Goal: Task Accomplishment & Management: Use online tool/utility

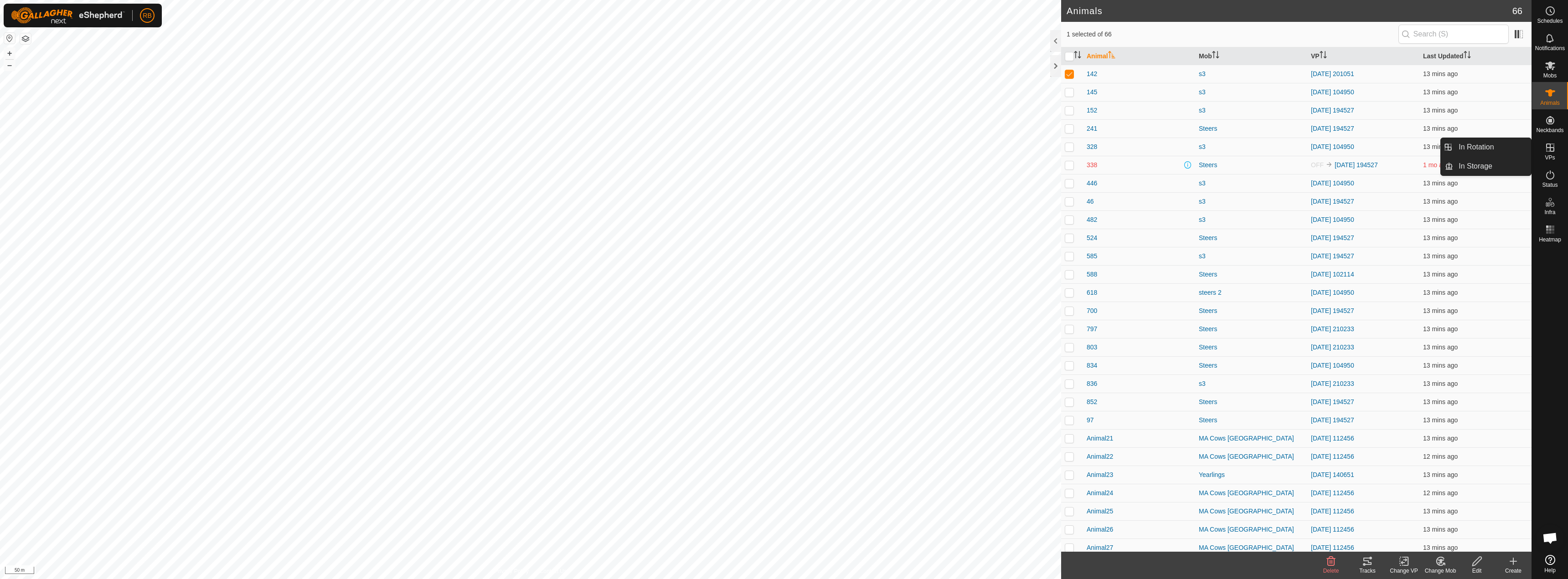
click at [1554, 149] on icon at bounding box center [1550, 147] width 11 height 11
click at [1466, 155] on link "In Rotation" at bounding box center [1492, 147] width 78 height 18
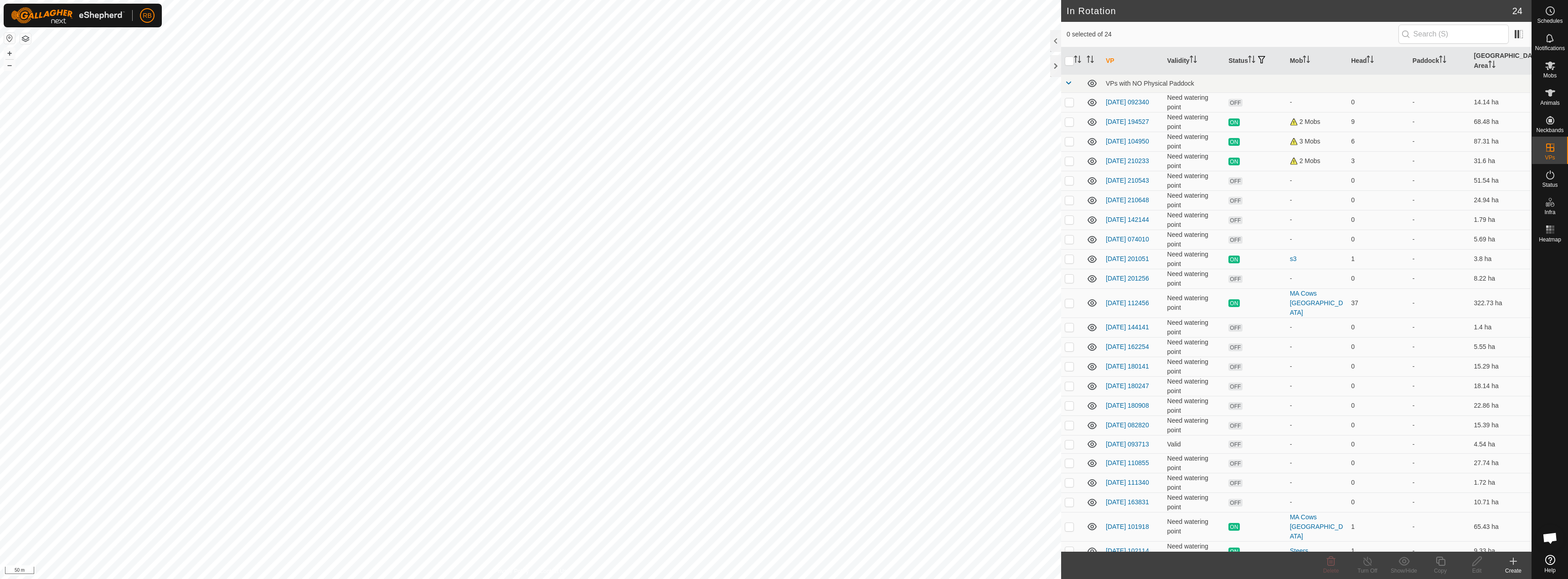
click at [1518, 562] on icon at bounding box center [1512, 561] width 11 height 11
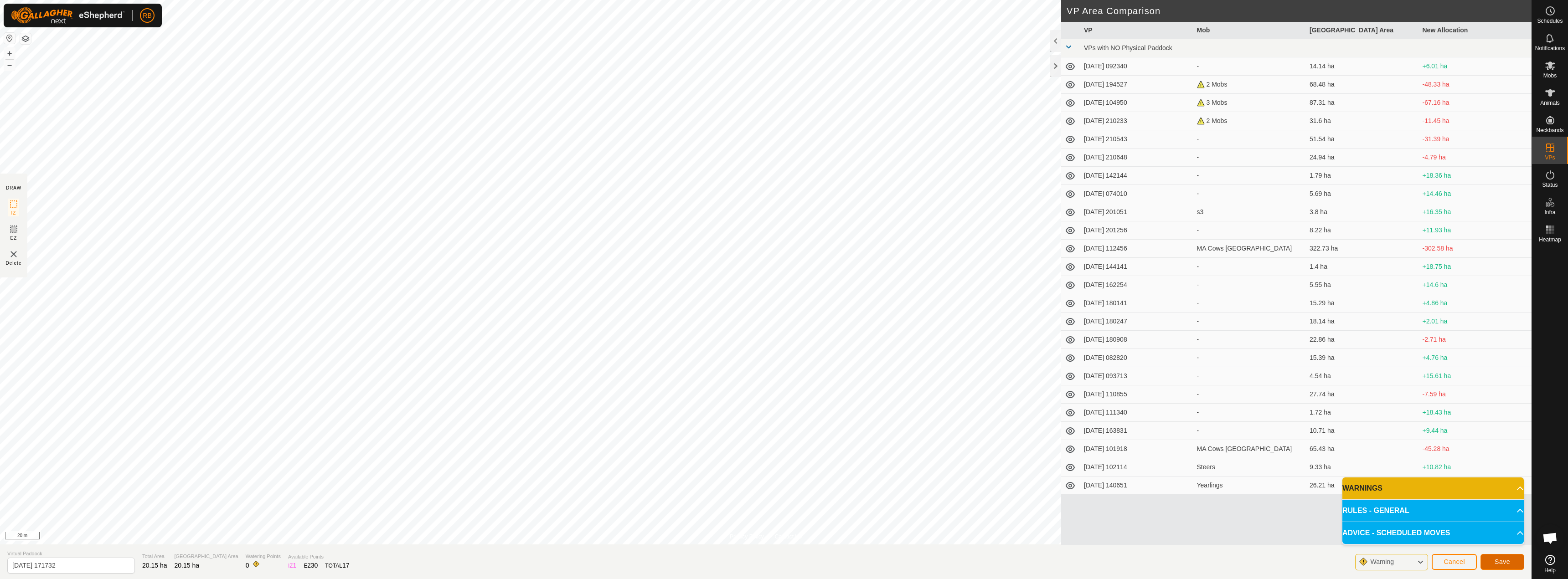
click at [1506, 567] on button "Save" at bounding box center [1502, 562] width 44 height 16
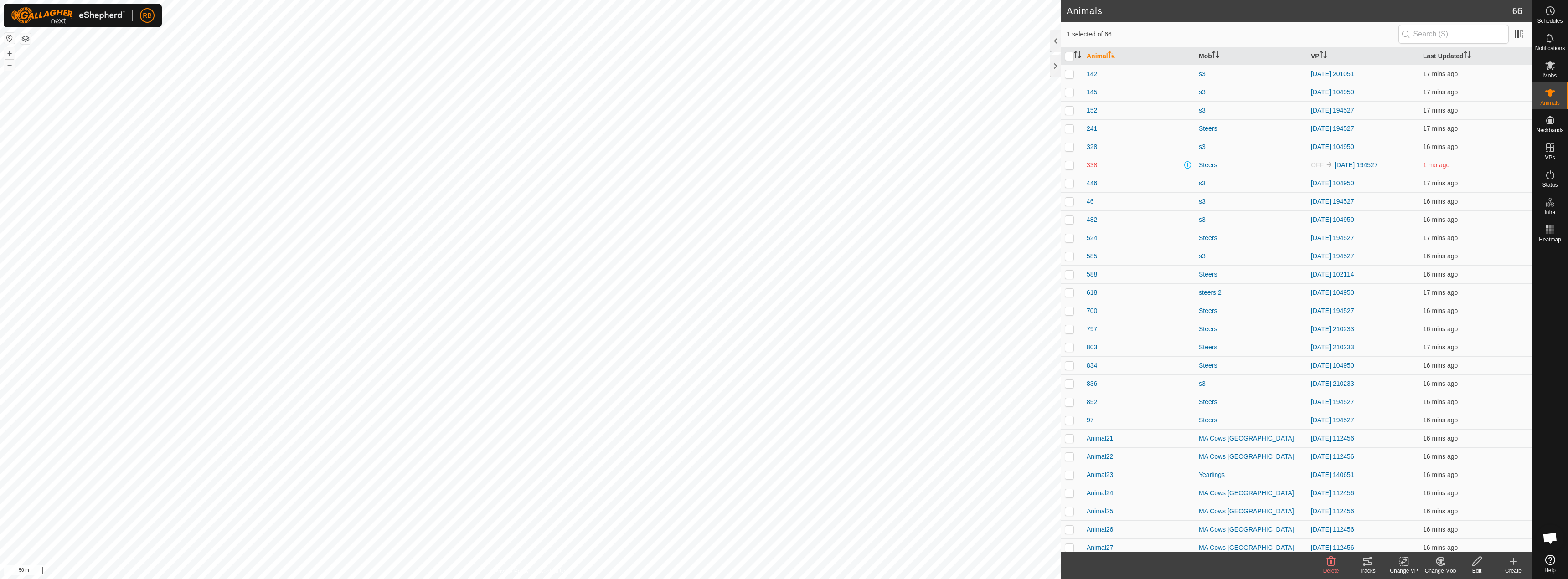
click at [1407, 566] on icon at bounding box center [1406, 561] width 4 height 8
click at [1427, 523] on link "Choose VP..." at bounding box center [1431, 522] width 90 height 18
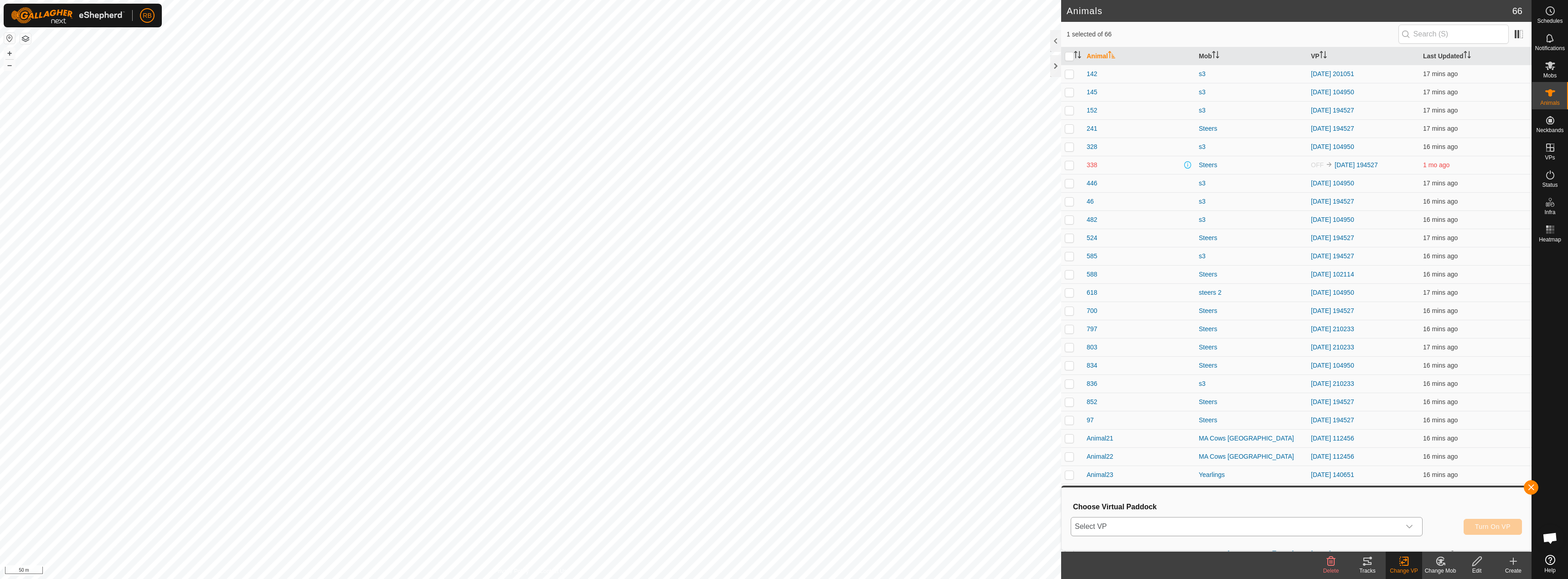
click at [1237, 523] on span "Select VP" at bounding box center [1236, 527] width 329 height 18
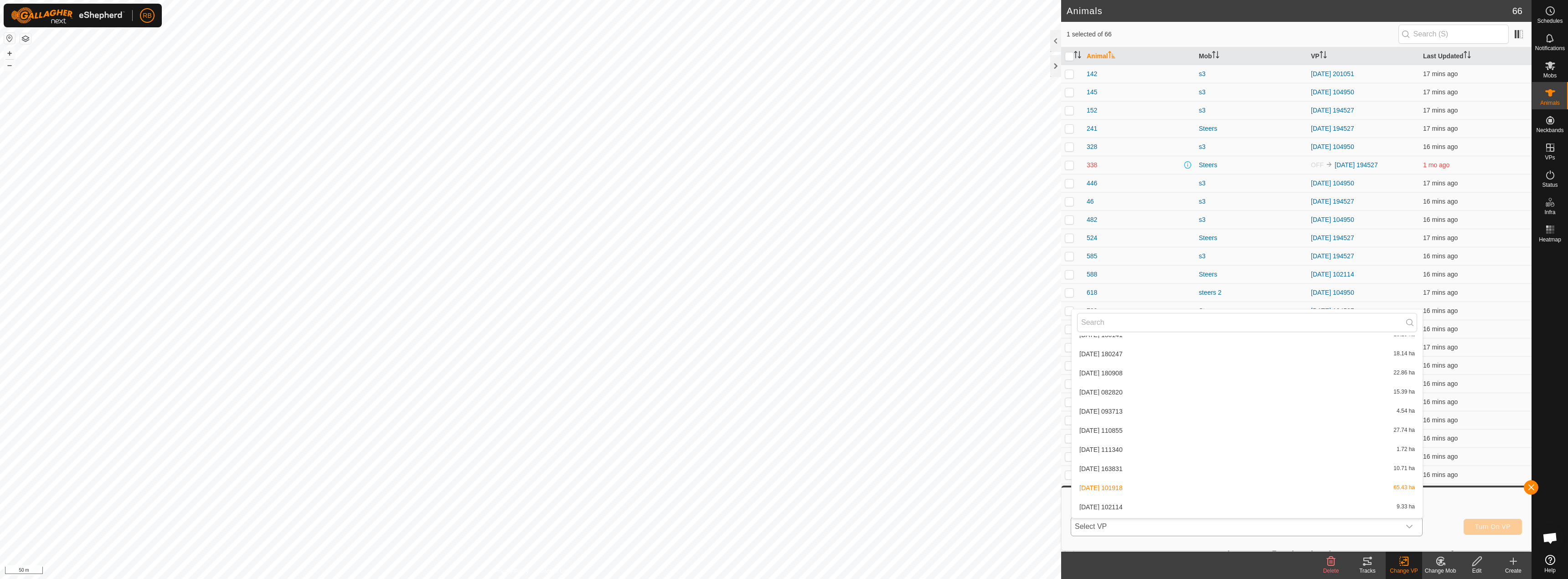
scroll to position [316, 0]
click at [1104, 505] on li "[DATE] 171732 20.15 ha" at bounding box center [1247, 509] width 351 height 18
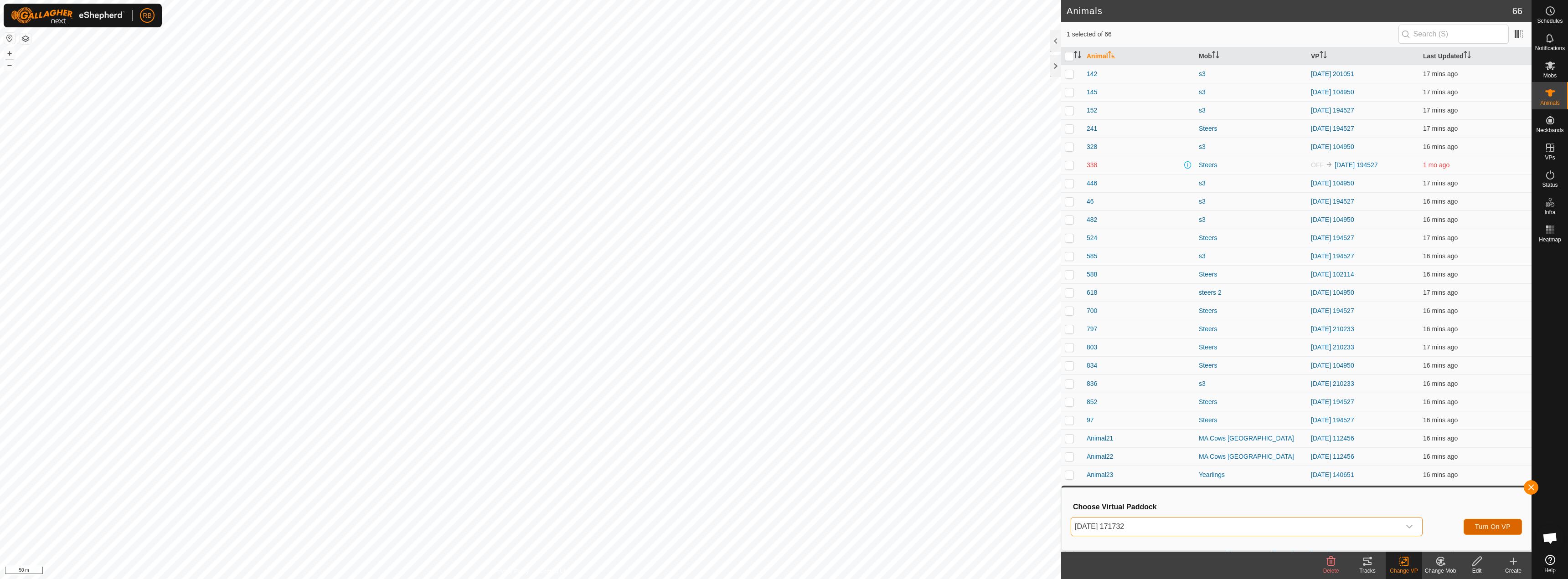
click at [1477, 524] on span "Turn On VP" at bounding box center [1492, 527] width 35 height 8
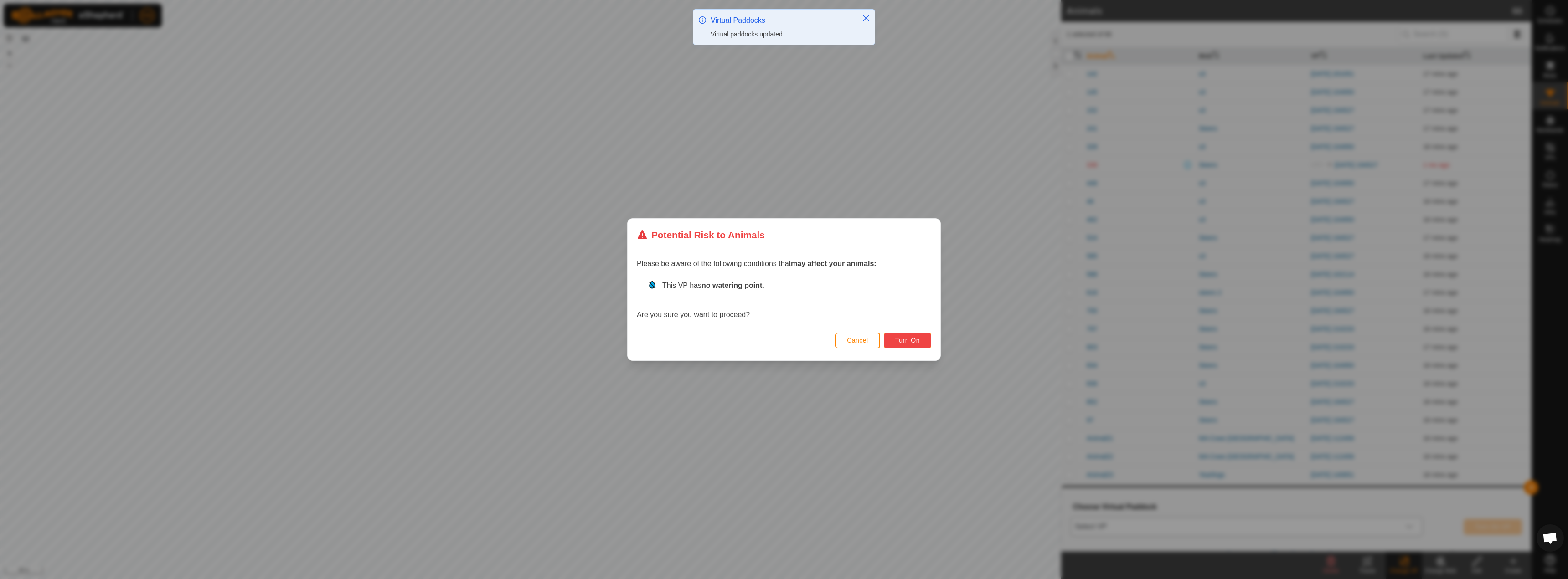
click at [915, 337] on span "Turn On" at bounding box center [907, 341] width 25 height 8
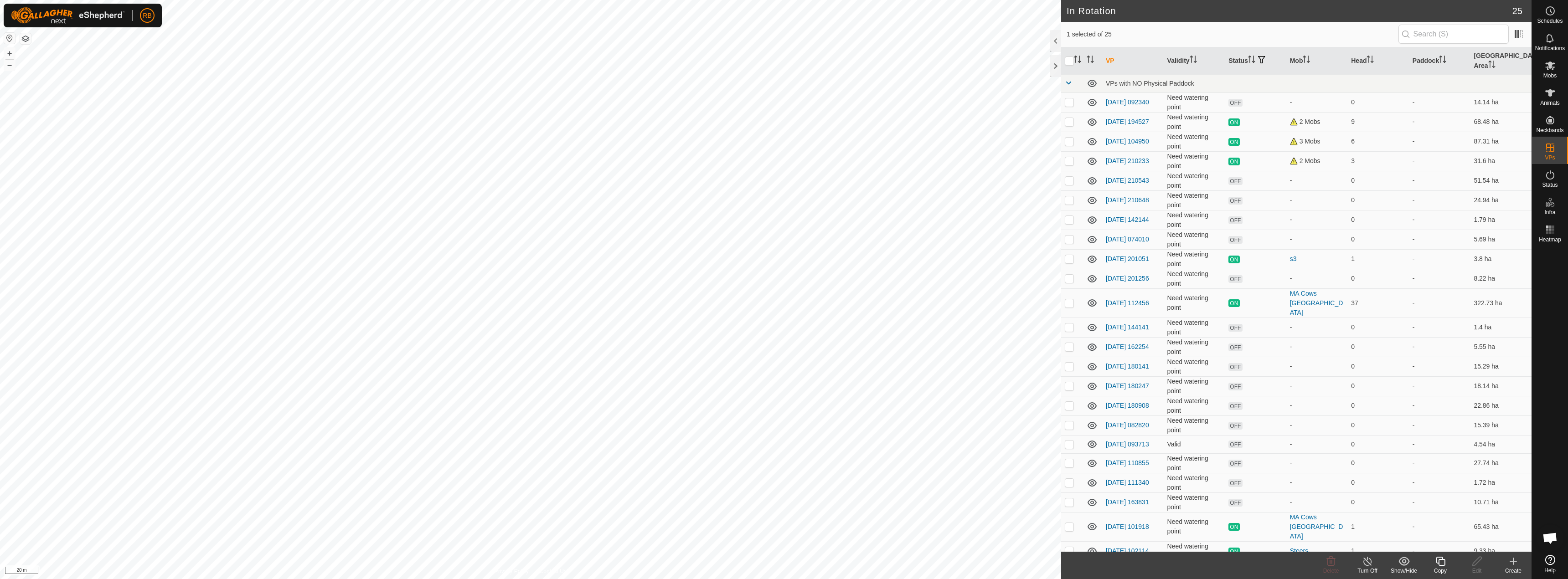
checkbox input "true"
checkbox input "false"
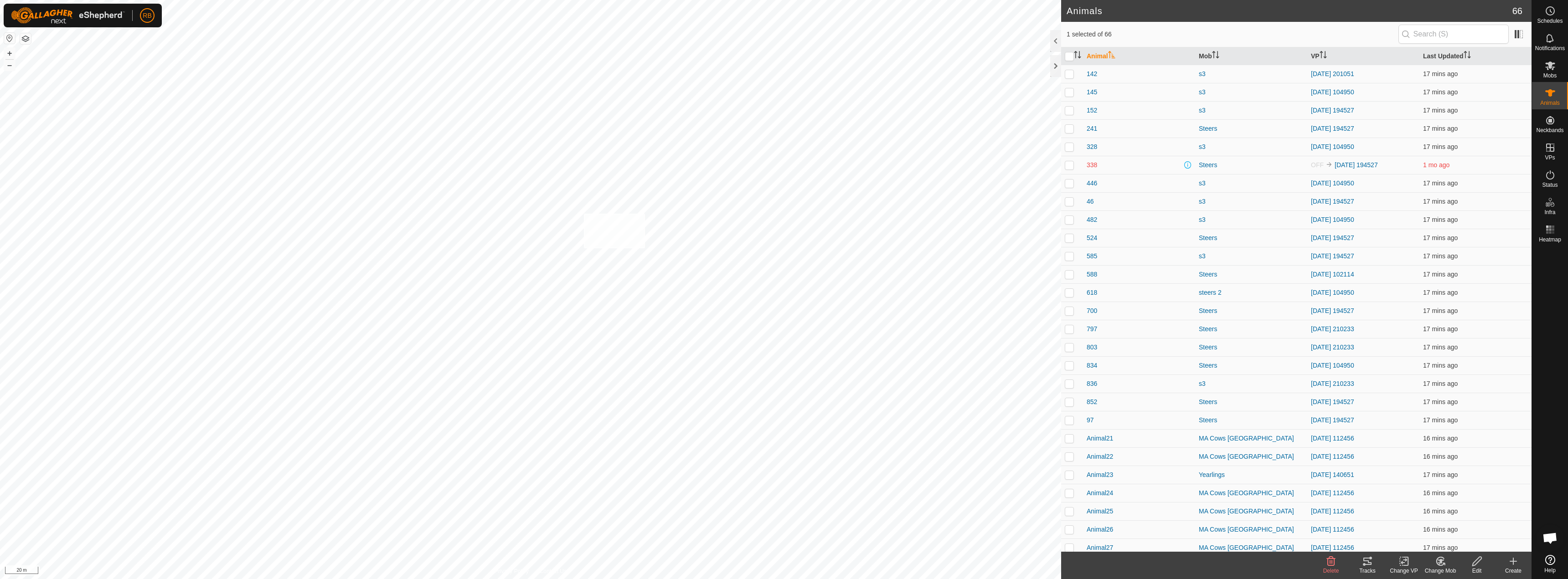
checkbox input "true"
click at [1214, 482] on td "Yearlings" at bounding box center [1251, 475] width 112 height 18
click at [1215, 477] on div "Yearlings" at bounding box center [1251, 475] width 105 height 9
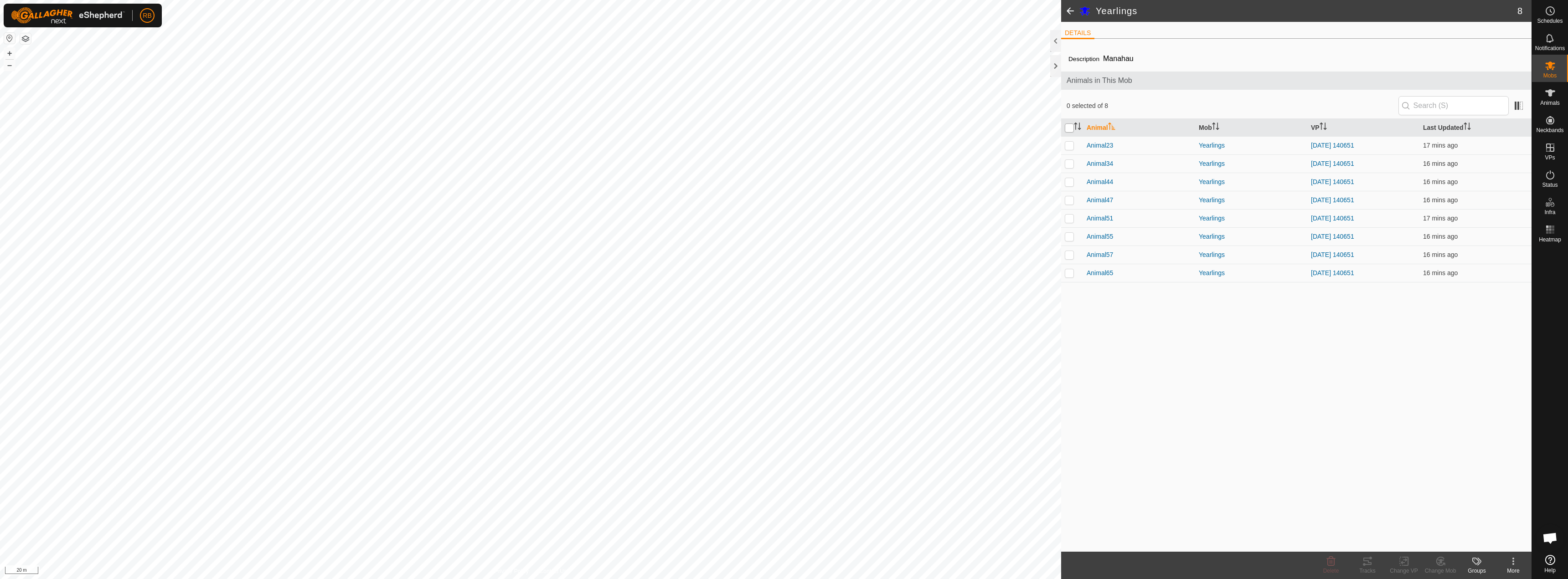
click at [1072, 123] on th at bounding box center [1072, 128] width 22 height 18
click at [1067, 127] on input "checkbox" at bounding box center [1069, 128] width 9 height 9
checkbox input "true"
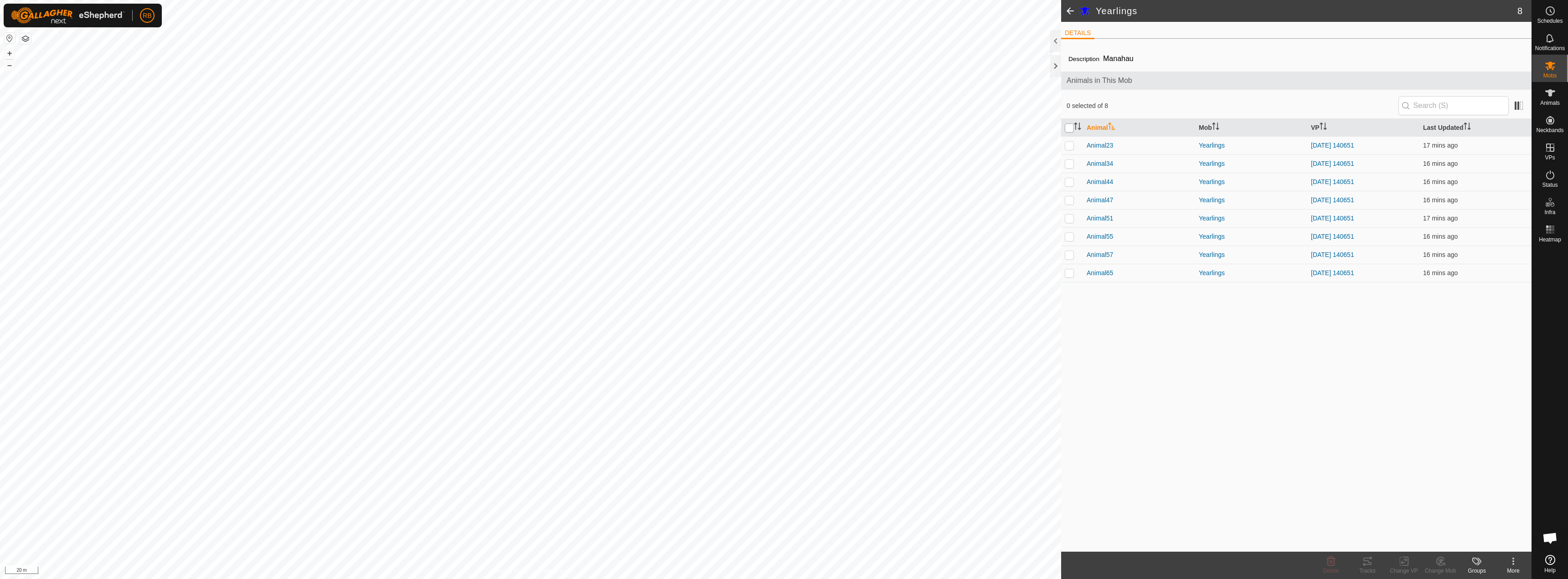
checkbox input "true"
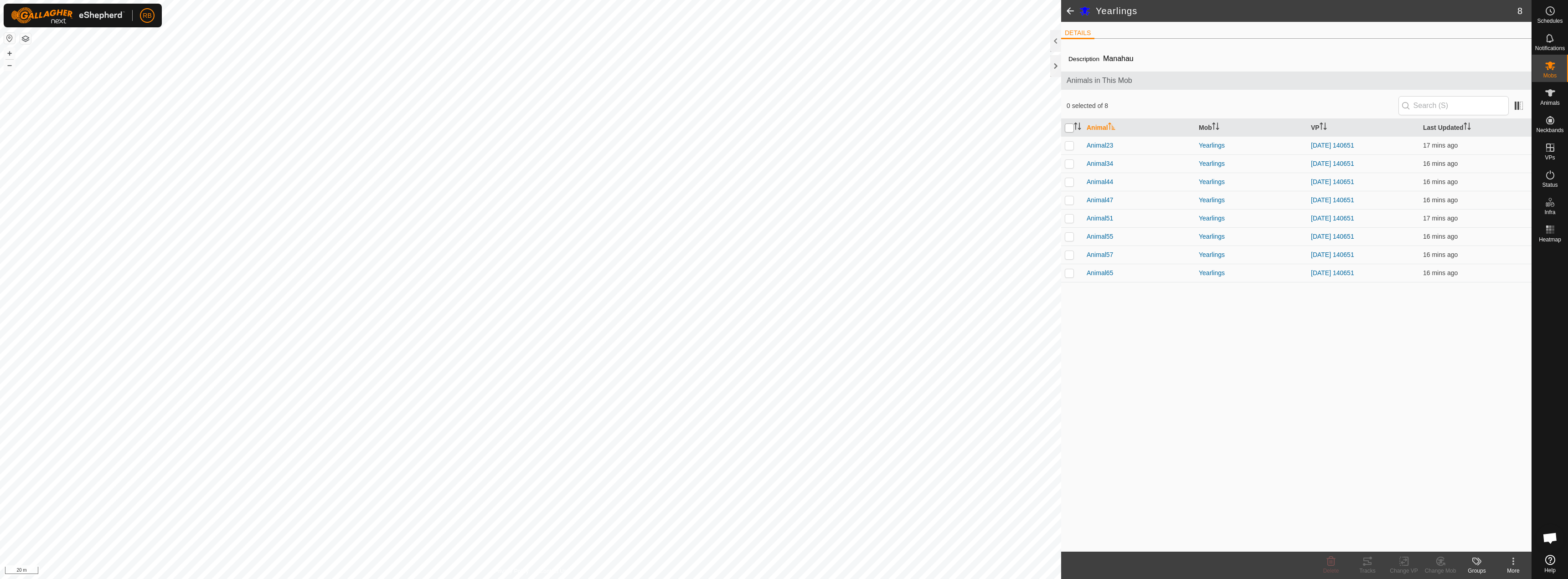
checkbox input "true"
click at [1361, 561] on tracks-svg-icon at bounding box center [1367, 561] width 37 height 11
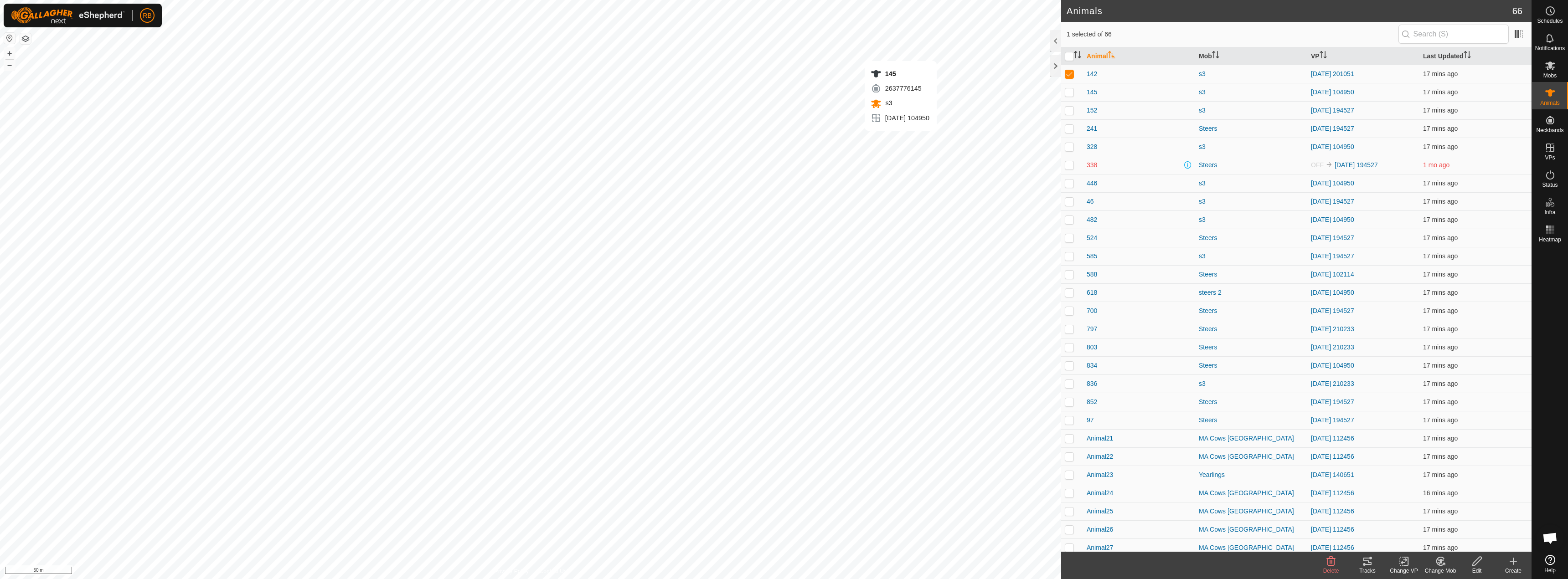
checkbox input "false"
checkbox input "true"
click at [1410, 564] on change-vp-svg-icon at bounding box center [1404, 561] width 37 height 11
click at [1426, 525] on link "Choose VP..." at bounding box center [1431, 522] width 90 height 18
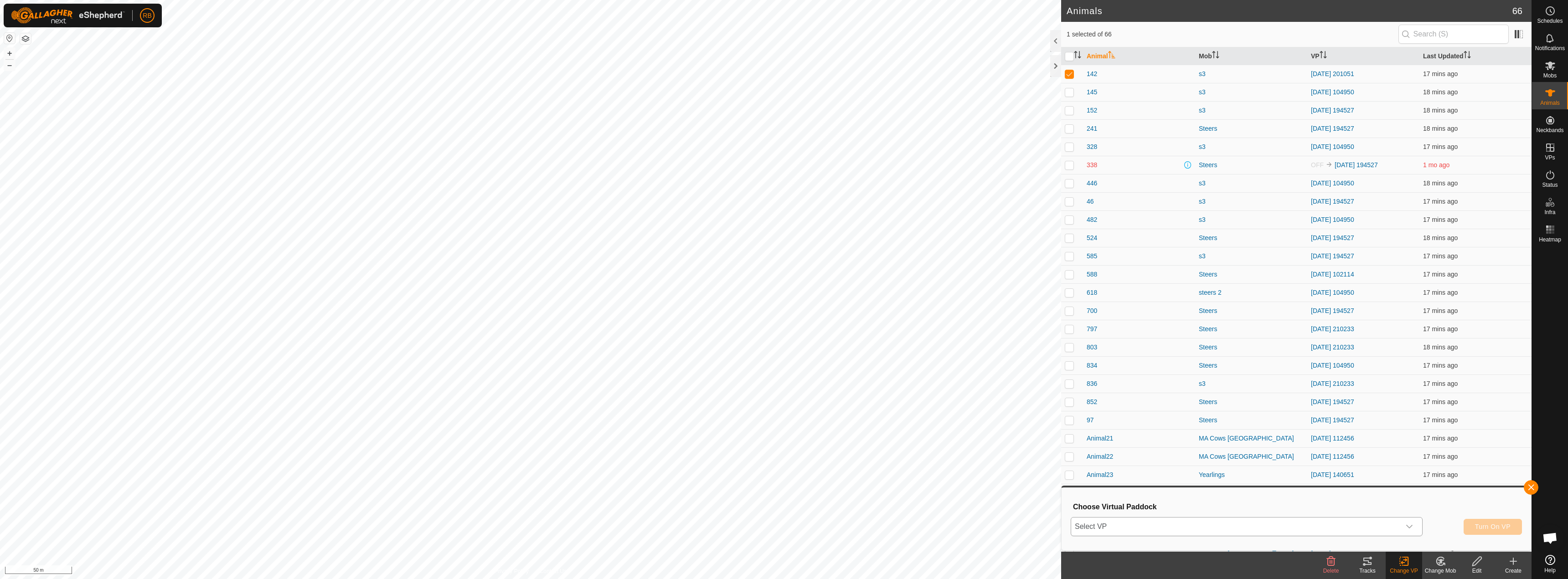
click at [1374, 527] on span "Select VP" at bounding box center [1236, 527] width 329 height 18
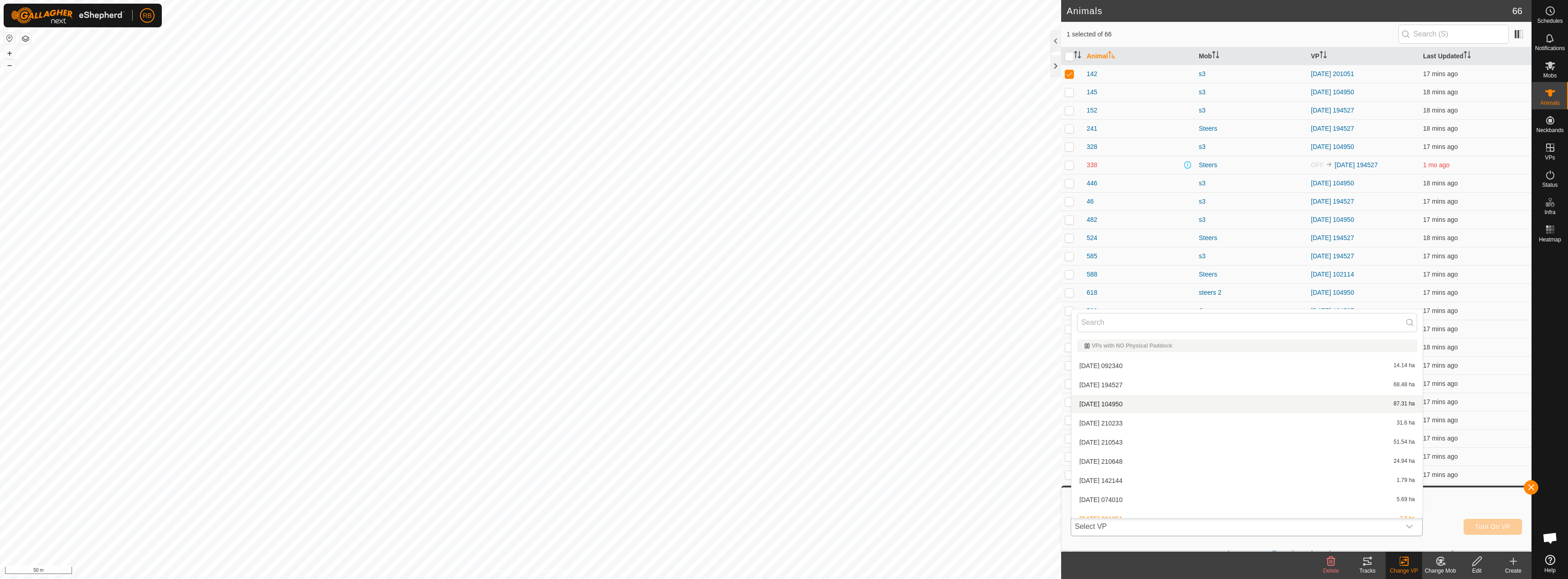
click at [1149, 405] on li "[DATE] 104950 87.31 ha" at bounding box center [1247, 404] width 351 height 18
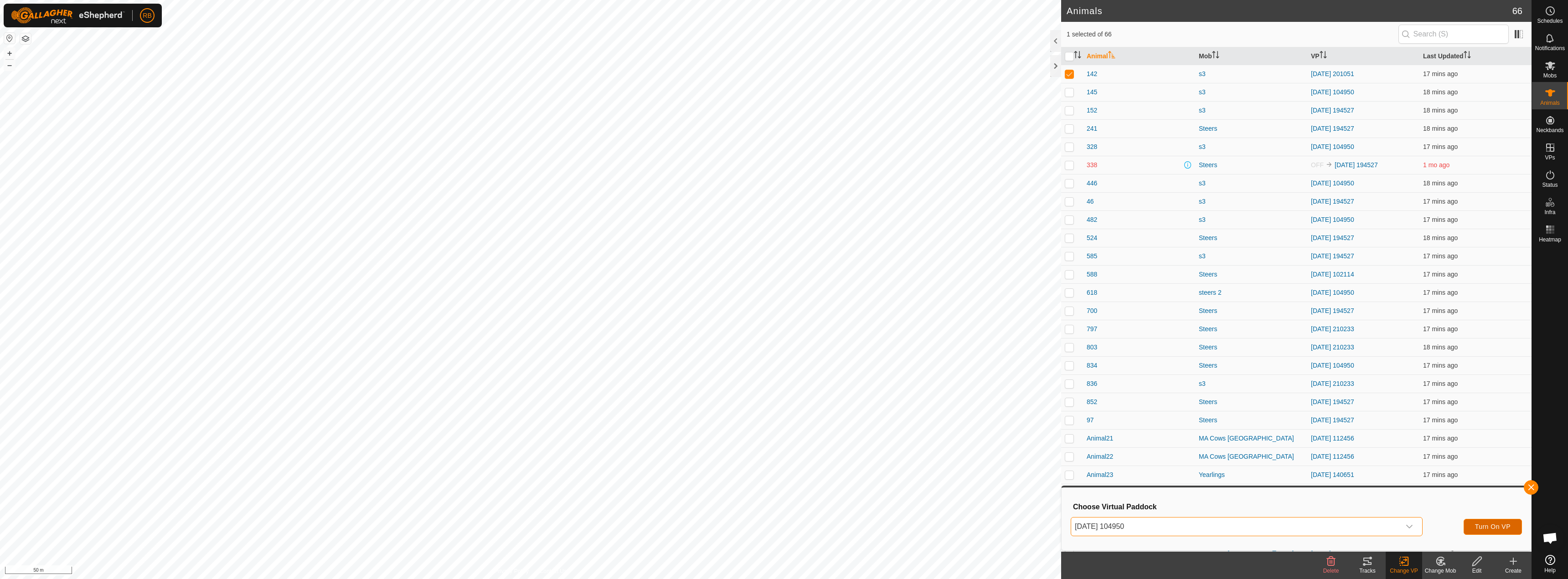
click at [1492, 529] on span "Turn On VP" at bounding box center [1492, 527] width 35 height 8
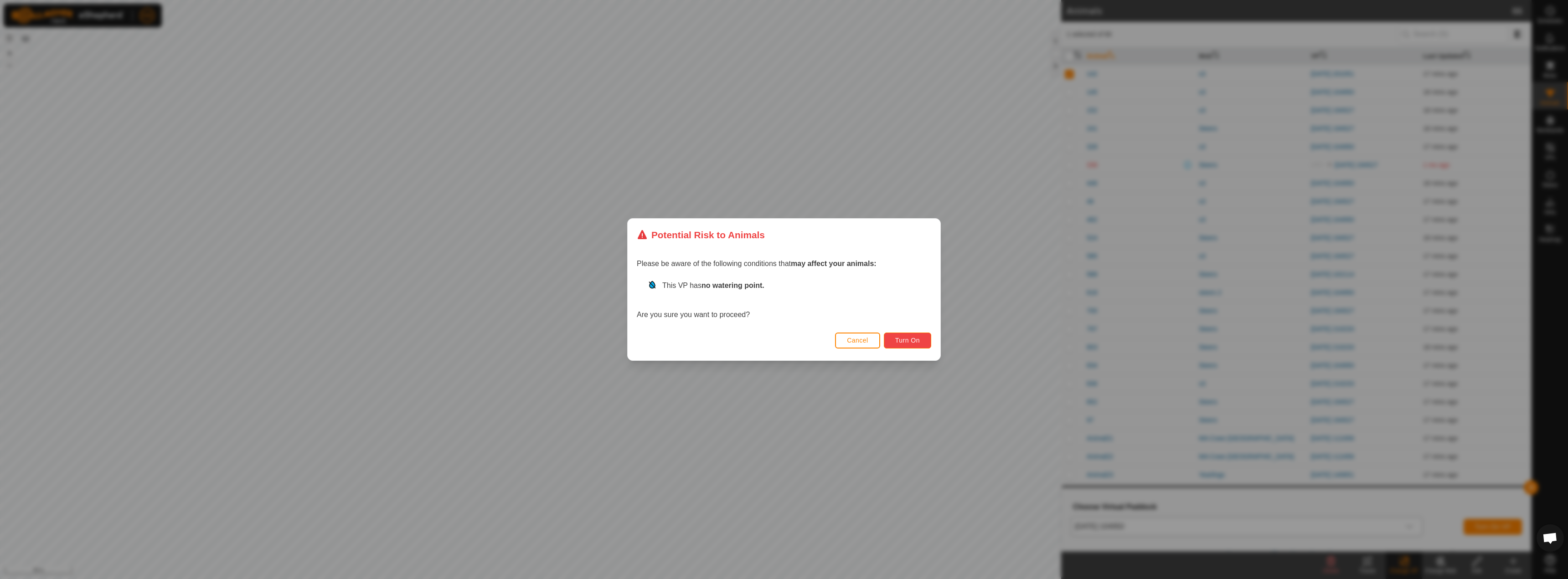
click at [926, 345] on button "Turn On" at bounding box center [907, 341] width 47 height 16
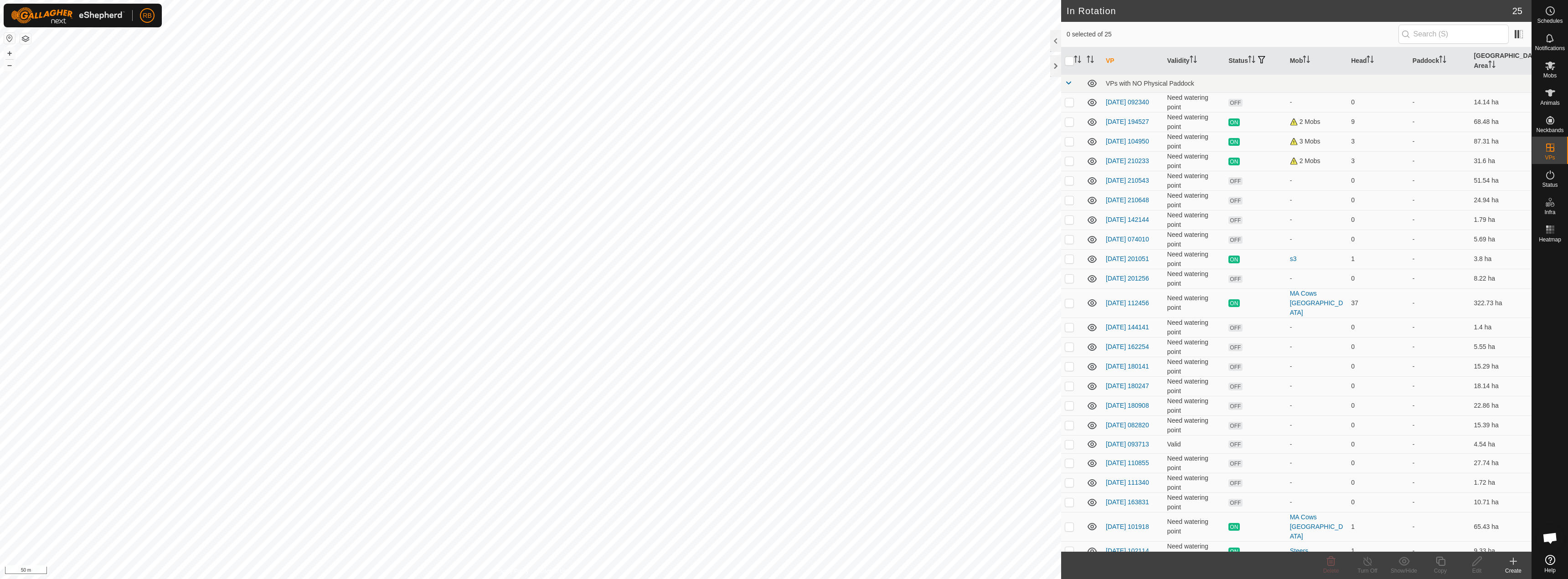
checkbox input "true"
drag, startPoint x: 1115, startPoint y: 289, endPoint x: 1281, endPoint y: 569, distance: 325.5
click at [1280, 570] on footer "Delete Turn Off Show/Hide Copy Edit Create" at bounding box center [1296, 565] width 471 height 27
click at [1442, 566] on icon at bounding box center [1440, 561] width 9 height 9
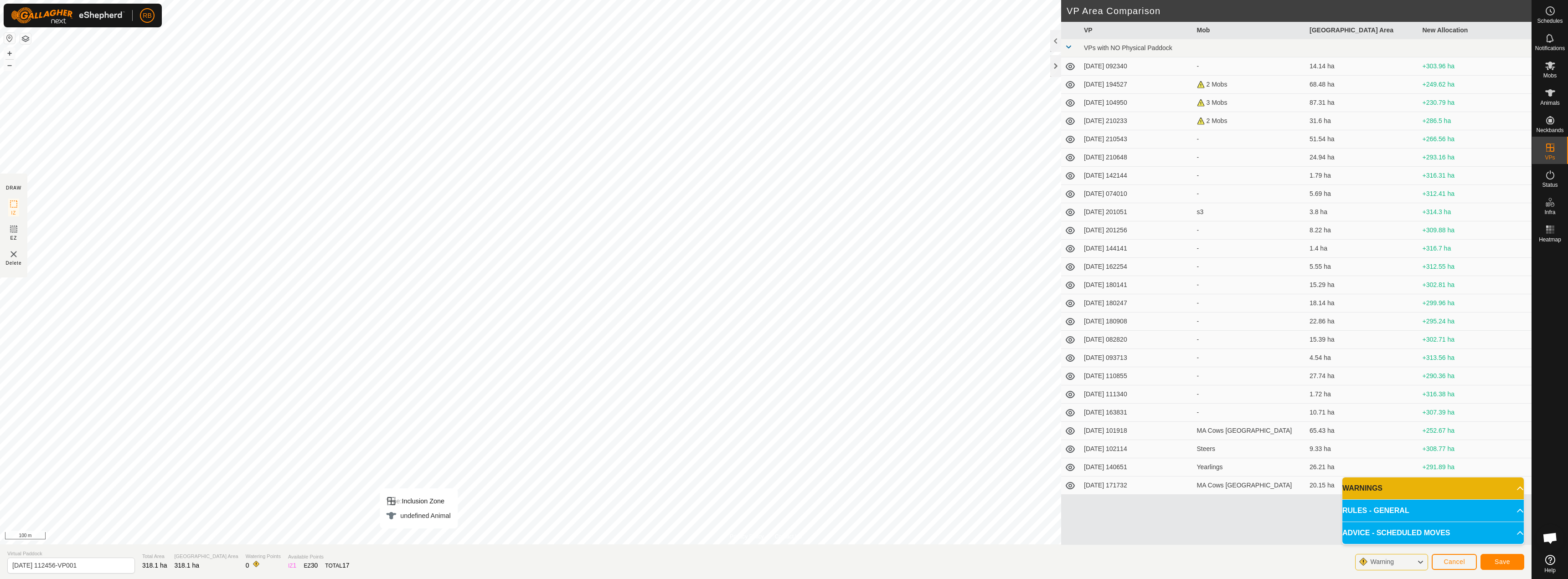
click at [394, 565] on div "Privacy Policy Contact Us Type: Inclusion Zone undefined Animal + – ⇧ i 100 m D…" at bounding box center [766, 290] width 1531 height 579
click at [1506, 560] on span "Save" at bounding box center [1502, 562] width 16 height 8
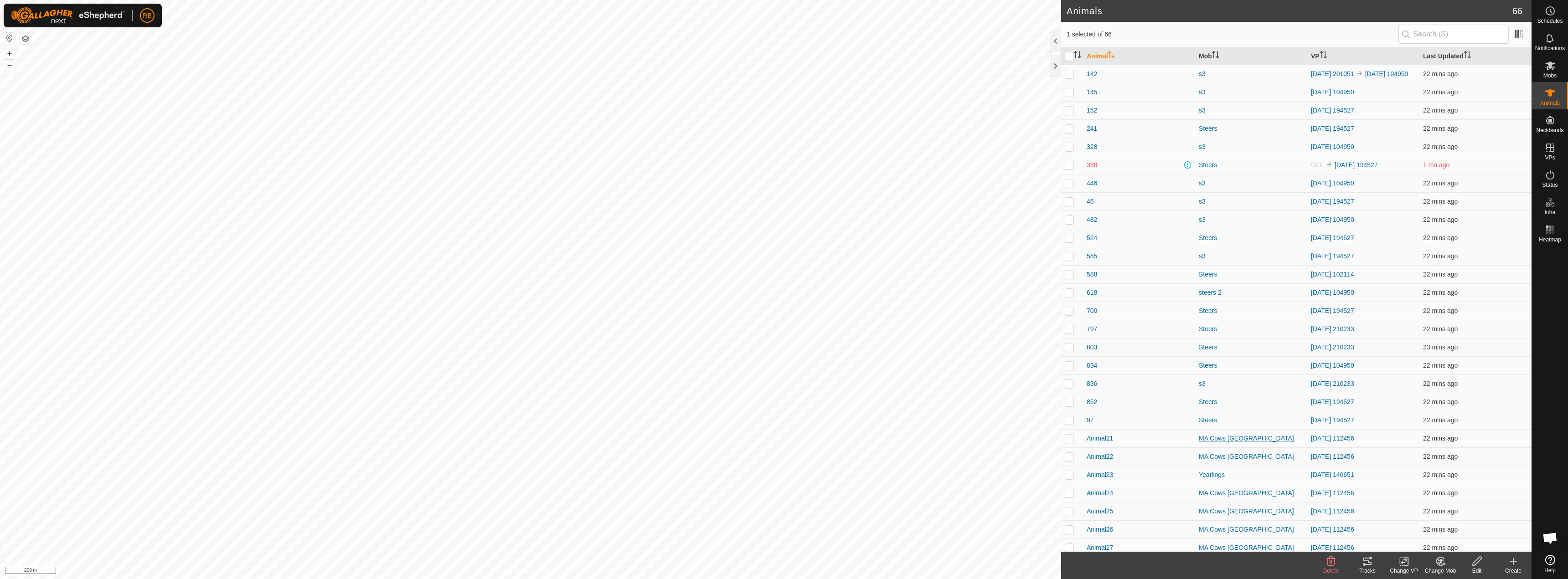
click at [1231, 443] on div "MA Cows [GEOGRAPHIC_DATA]" at bounding box center [1251, 438] width 105 height 9
checkbox input "true"
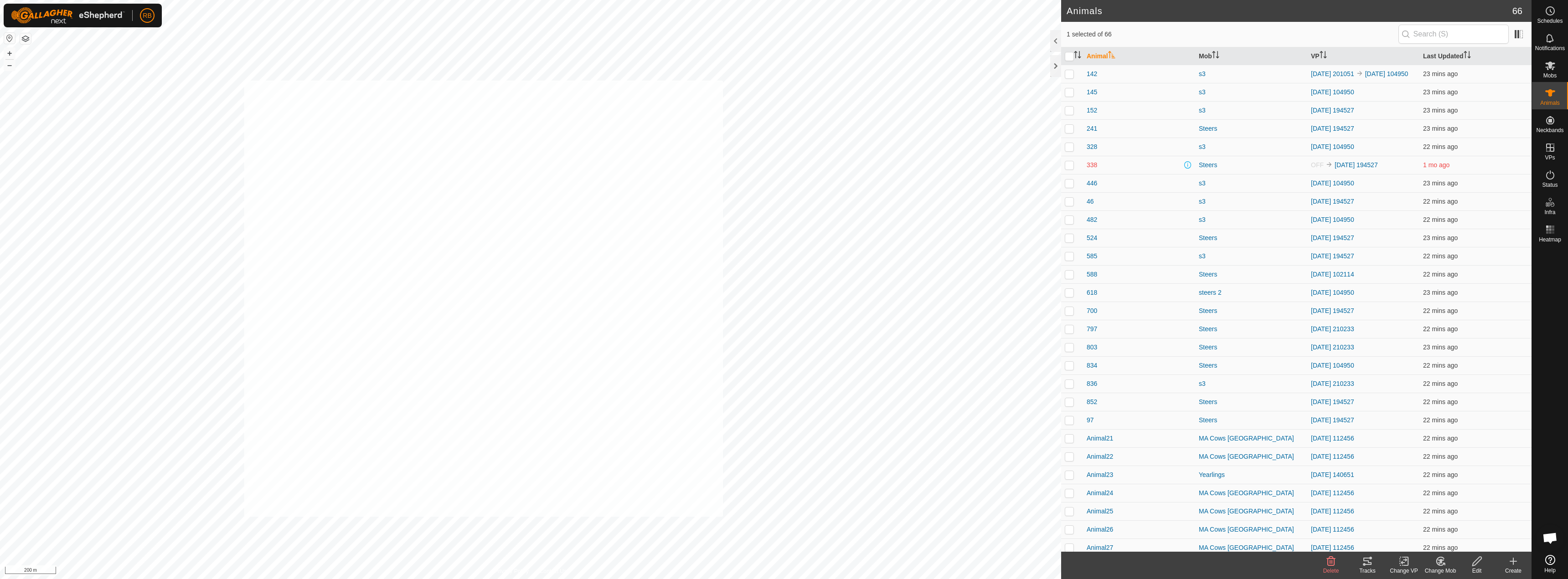
checkbox input "true"
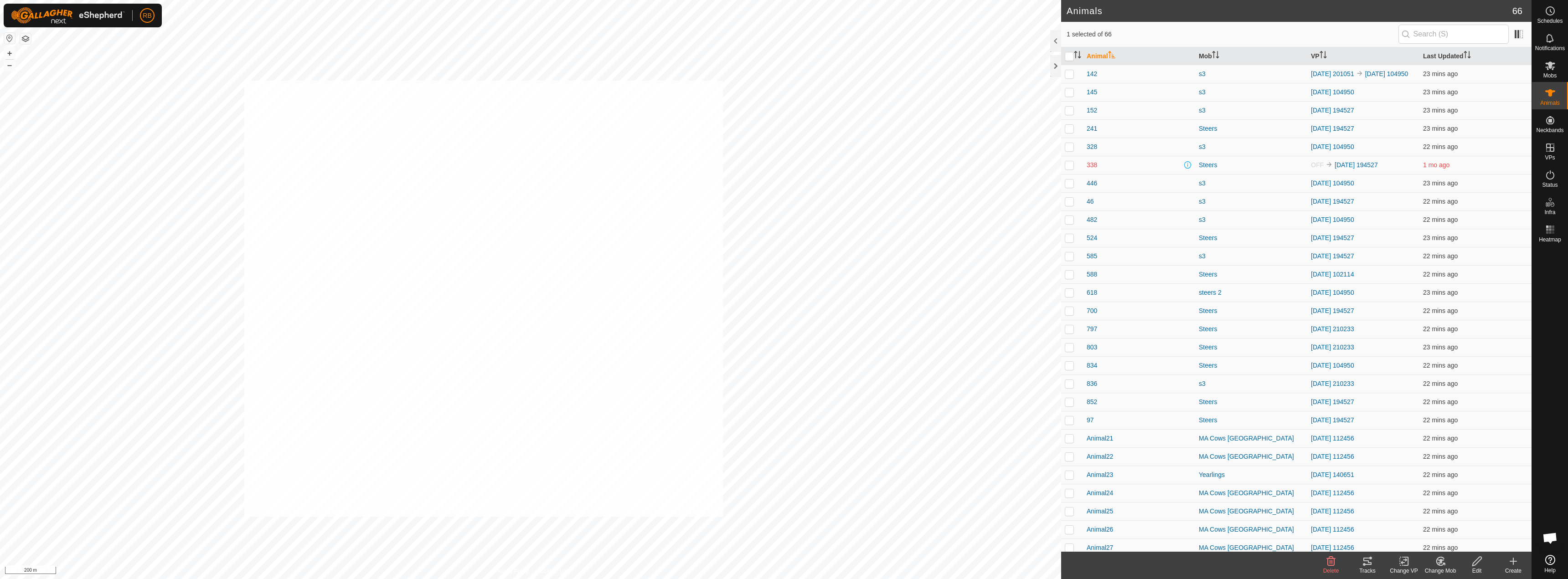
checkbox input "true"
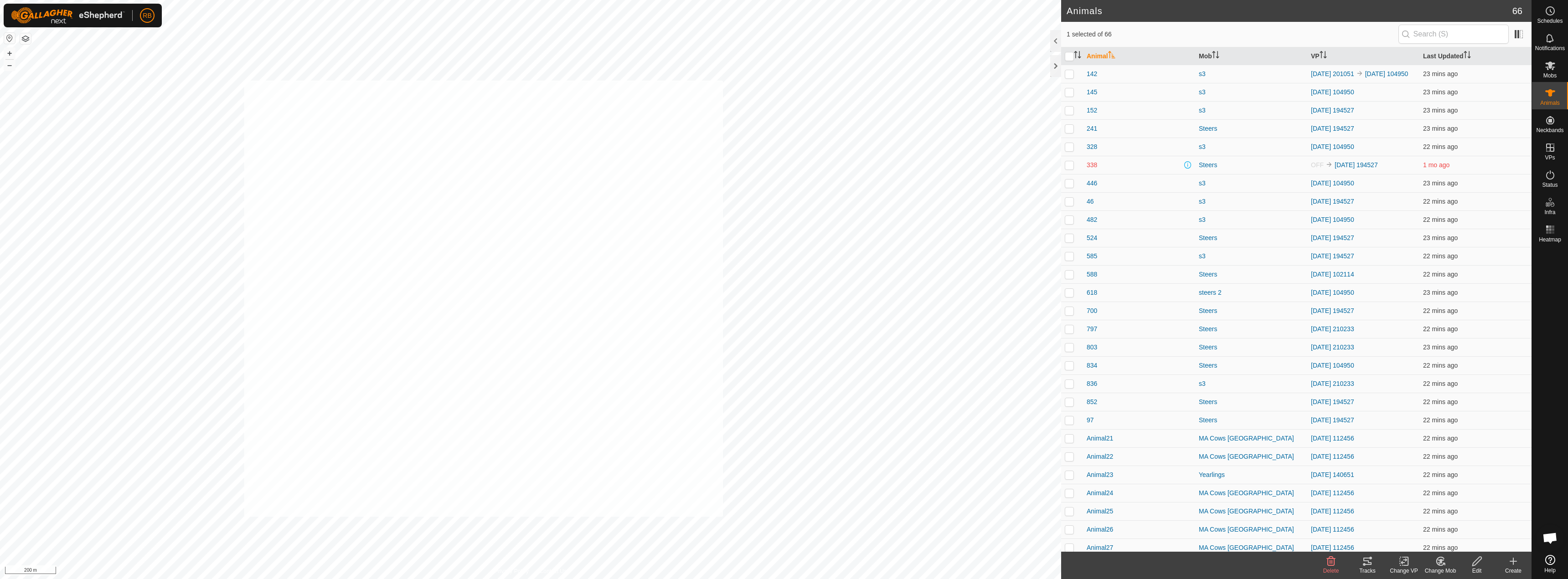
checkbox input "true"
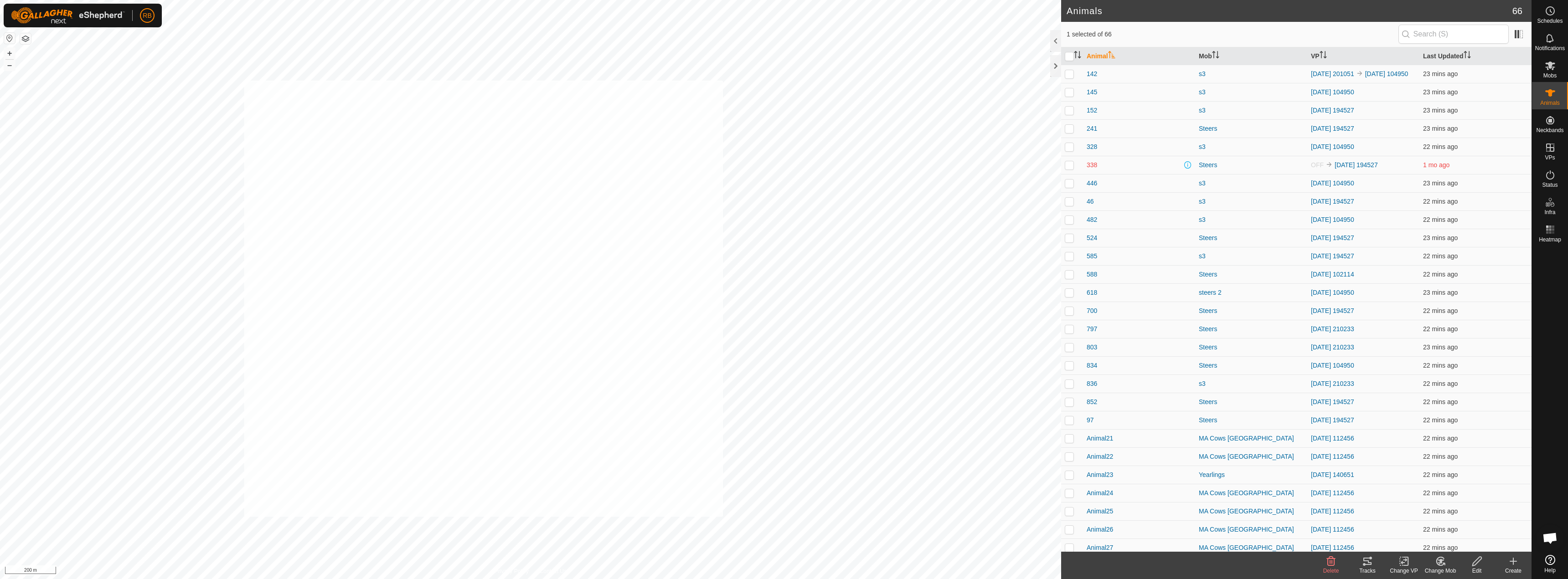
checkbox input "true"
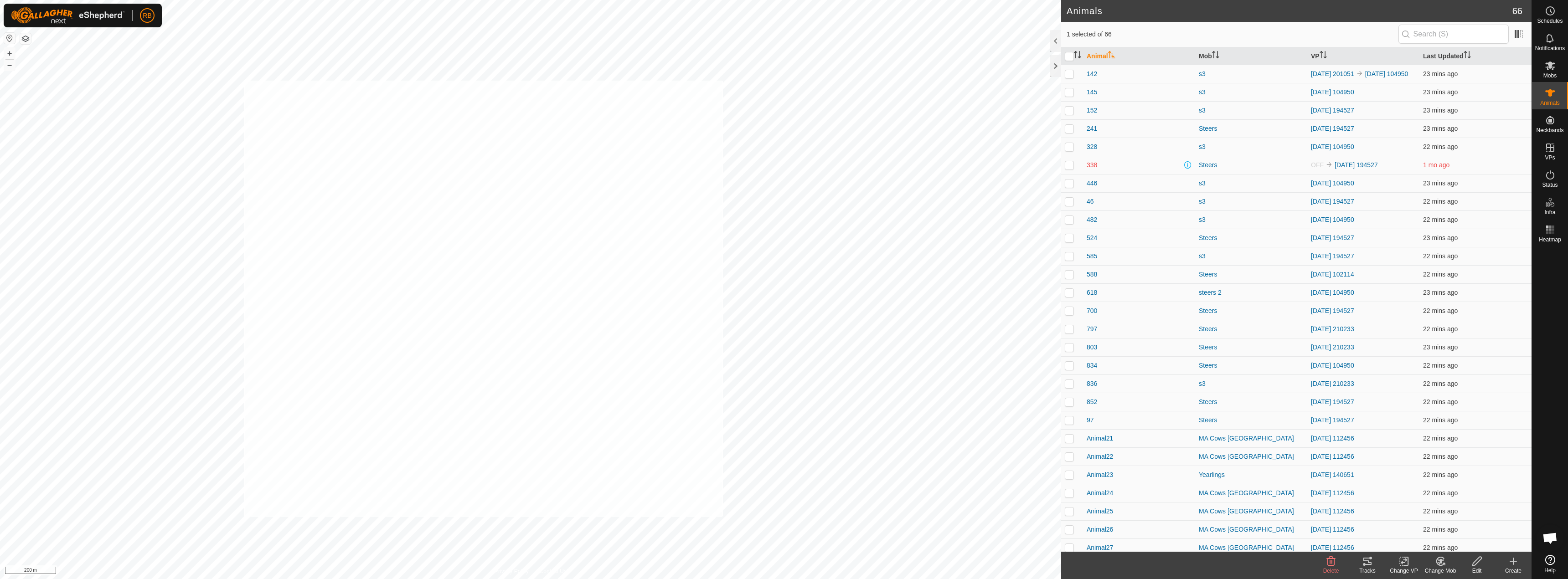
checkbox input "true"
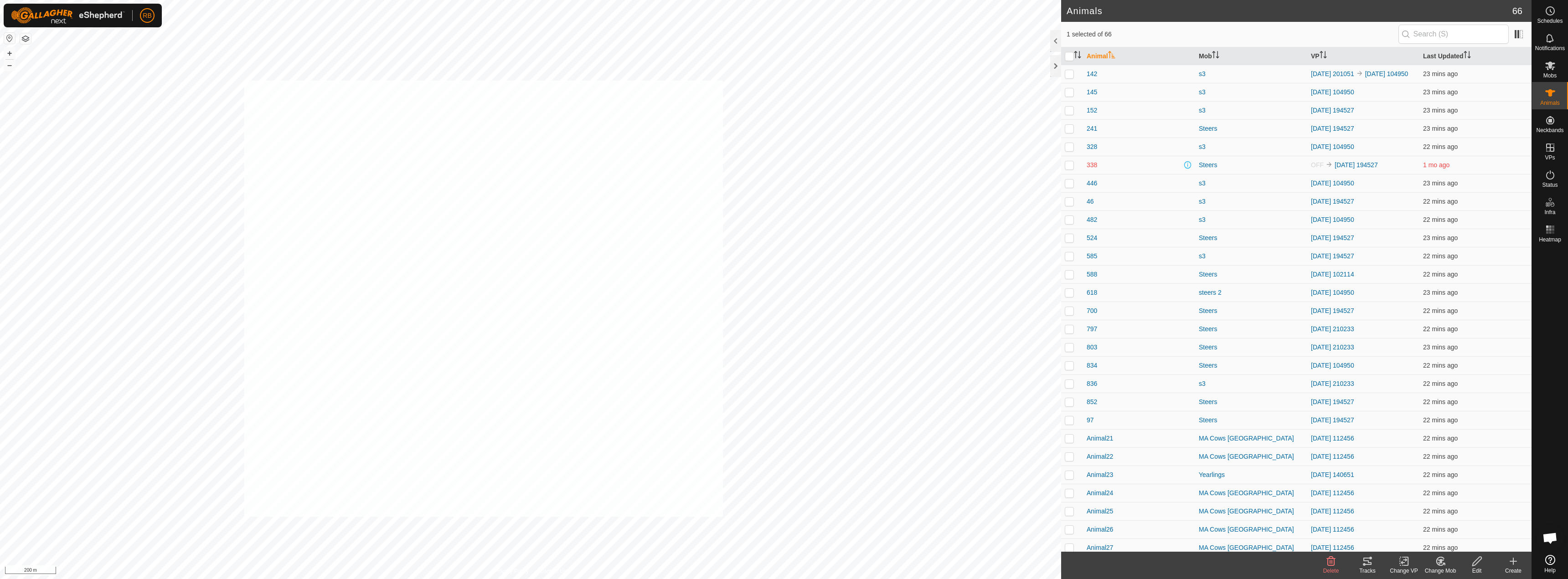
checkbox input "true"
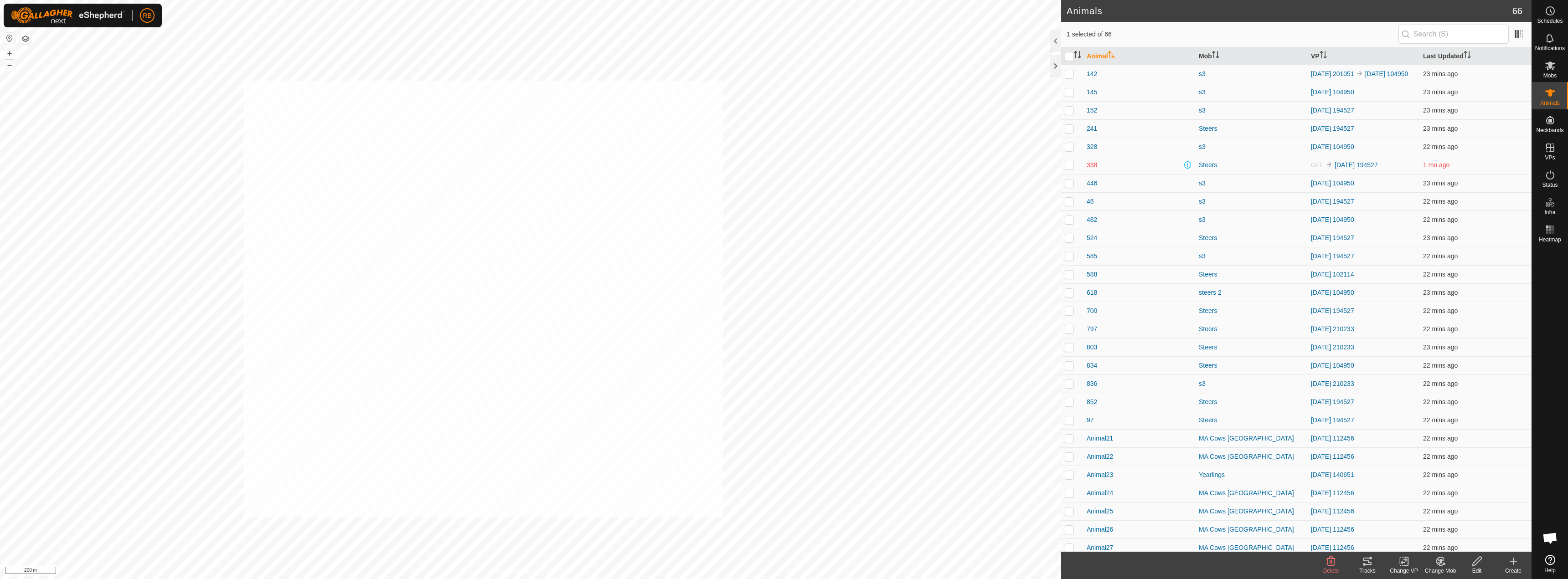
checkbox input "true"
click at [1401, 563] on icon at bounding box center [1404, 561] width 6 height 6
click at [1435, 525] on link "Choose VP..." at bounding box center [1431, 522] width 90 height 18
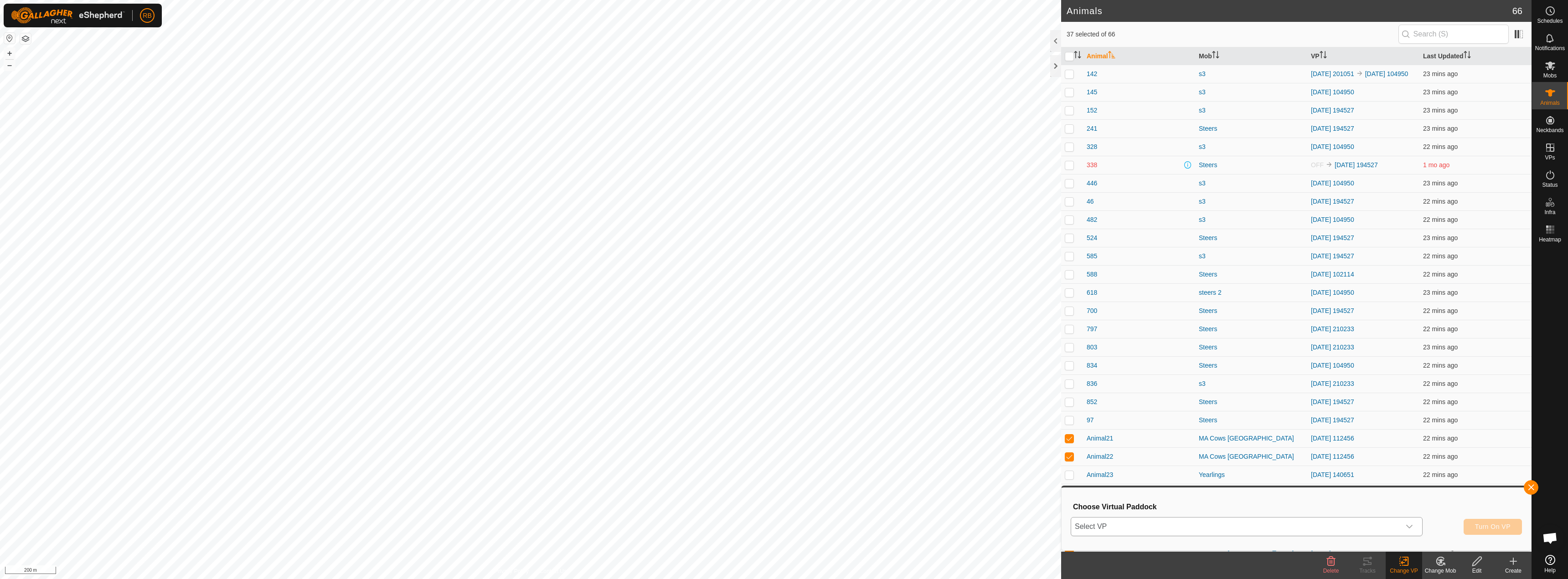
click at [1231, 527] on span "Select VP" at bounding box center [1236, 527] width 329 height 18
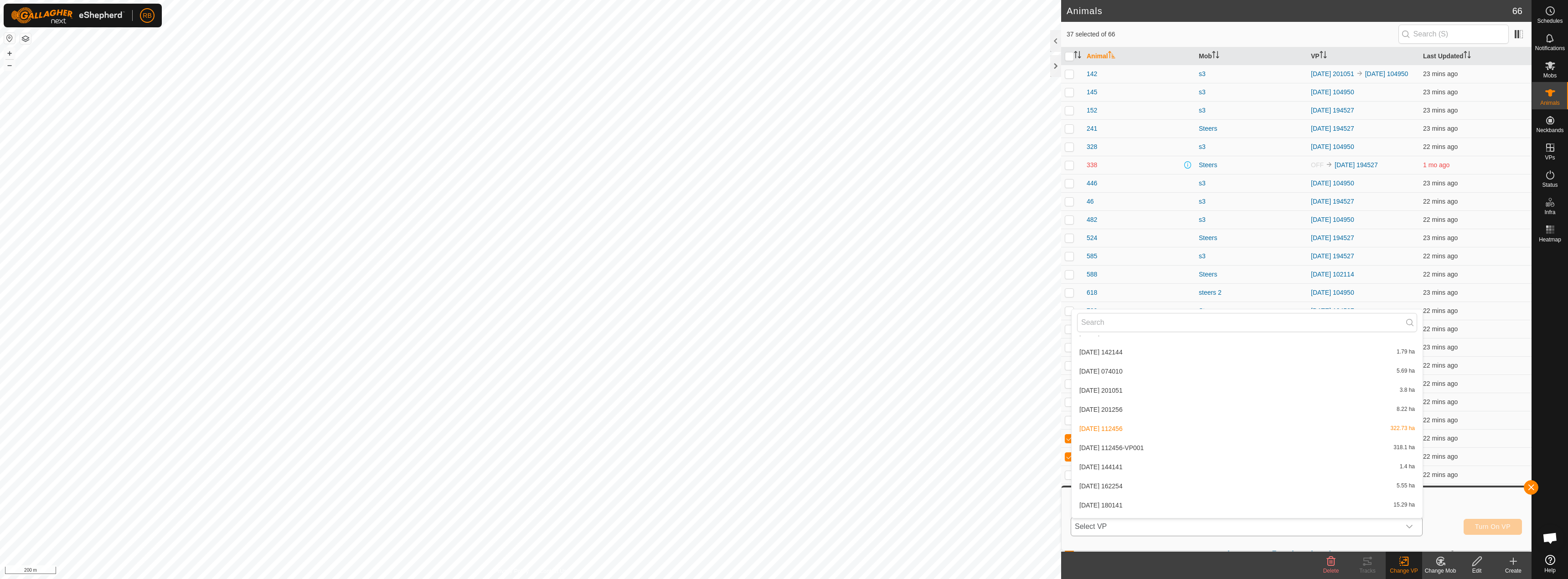
scroll to position [108, 0]
click at [1115, 469] on li "[DATE] 112456-VP001 318.1 ha" at bounding box center [1247, 469] width 351 height 18
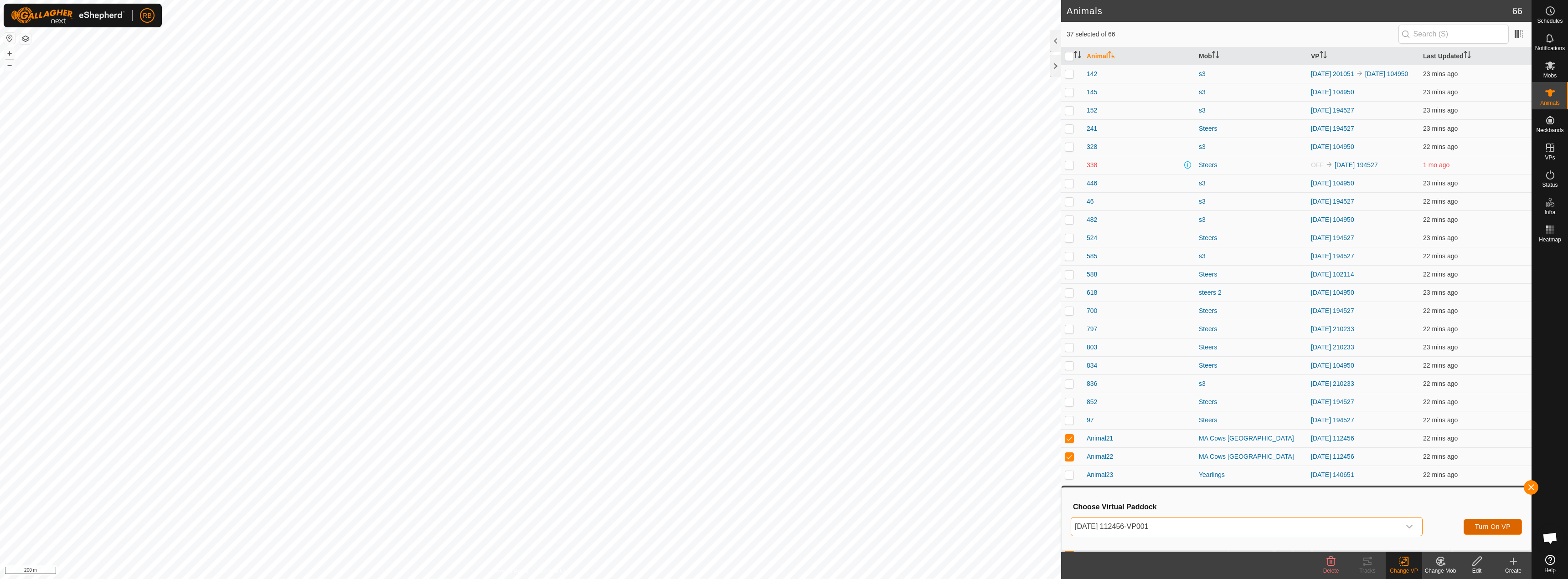
click at [1501, 525] on span "Turn On VP" at bounding box center [1492, 527] width 35 height 8
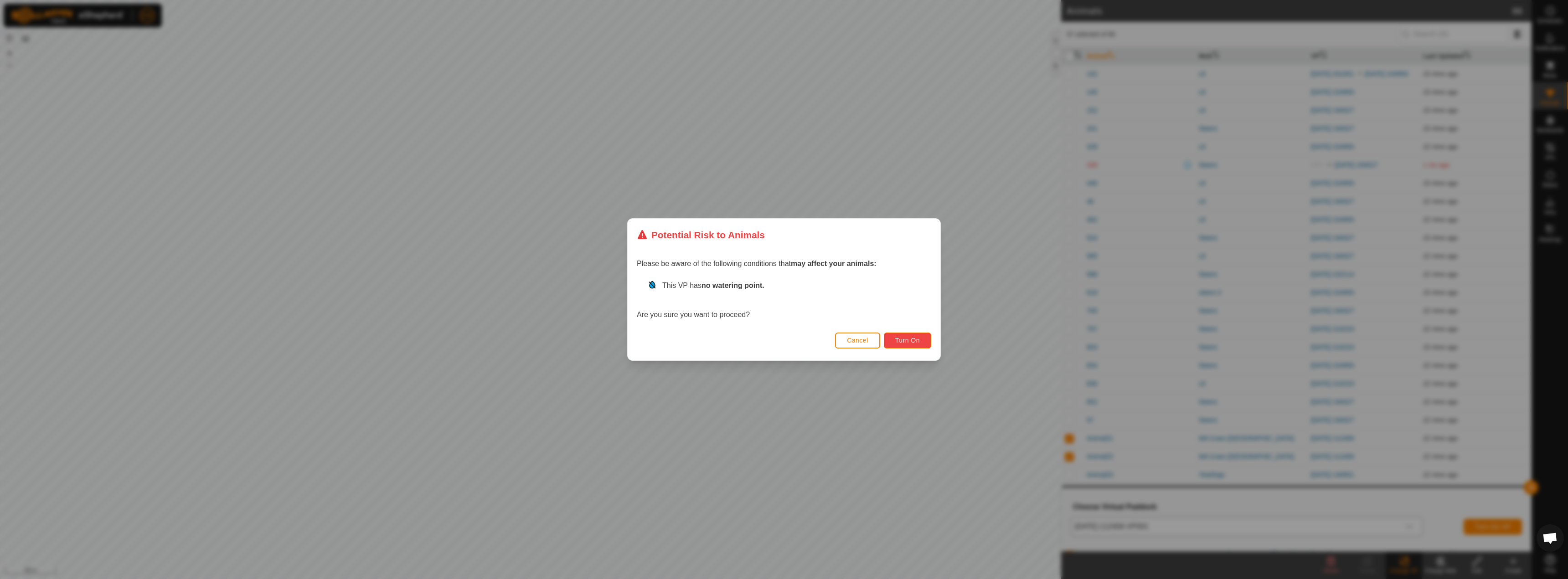
click at [909, 341] on span "Turn On" at bounding box center [907, 341] width 25 height 8
